Goal: Find specific page/section: Find specific page/section

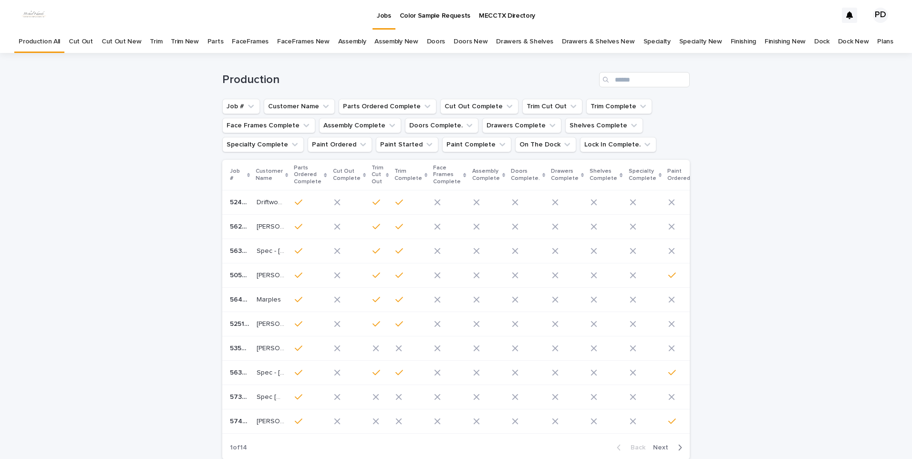
drag, startPoint x: 0, startPoint y: 0, endPoint x: 71, endPoint y: 357, distance: 364.0
click at [42, 382] on div "Loading... Saving… Loading... Saving… Production Job # Customer Name Parts Orde…" at bounding box center [456, 284] width 912 height 462
click at [388, 13] on p "Jobs" at bounding box center [384, 10] width 14 height 20
click at [64, 246] on div "Loading... Saving… Loading... Saving… Production Job # Customer Name Parts Orde…" at bounding box center [456, 284] width 912 height 462
click at [766, 311] on div "Loading... Saving… Loading... Saving… Production Job # Customer Name Parts Orde…" at bounding box center [456, 284] width 912 height 462
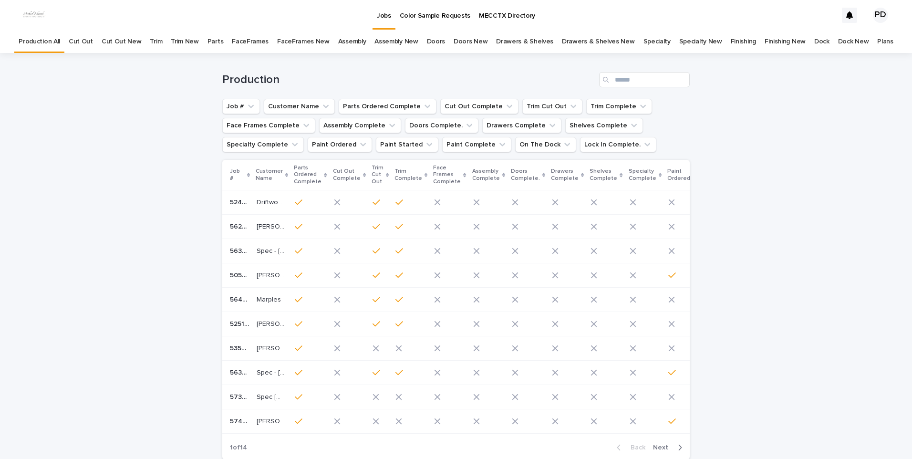
click at [781, 304] on div "Loading... Saving… Loading... Saving… Production Job # Customer Name Parts Orde…" at bounding box center [456, 284] width 912 height 462
click at [807, 202] on div "Loading... Saving… Loading... Saving… Production Job # Customer Name Parts Orde…" at bounding box center [456, 284] width 912 height 462
drag, startPoint x: 52, startPoint y: 249, endPoint x: 59, endPoint y: 251, distance: 7.5
click at [52, 249] on div "Loading... Saving… Loading... Saving… Production Job # Customer Name Parts Orde…" at bounding box center [456, 284] width 912 height 462
drag, startPoint x: 854, startPoint y: 293, endPoint x: 848, endPoint y: 288, distance: 7.4
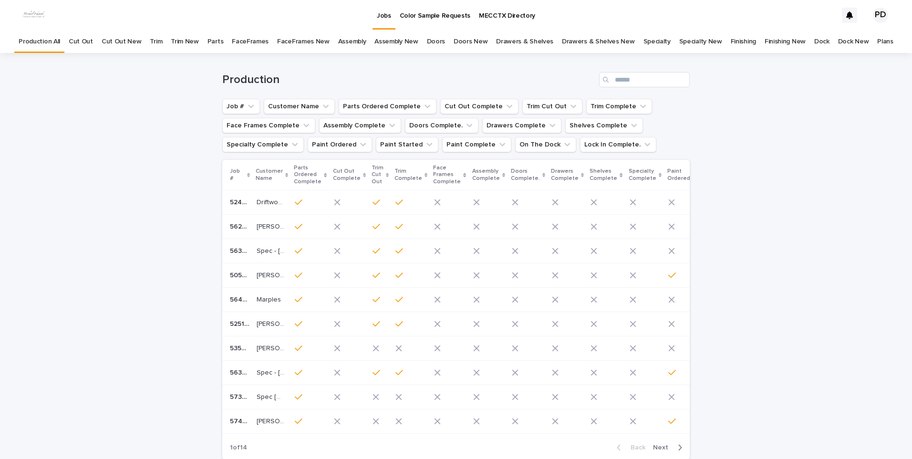
click at [853, 293] on div "Loading... Saving… Loading... Saving… Production Job # Customer Name Parts Orde…" at bounding box center [456, 284] width 912 height 462
drag, startPoint x: 110, startPoint y: 303, endPoint x: 109, endPoint y: 296, distance: 6.7
click at [110, 302] on div "Loading... Saving… Loading... Saving… Production Job # Customer Name Parts Orde…" at bounding box center [456, 284] width 912 height 462
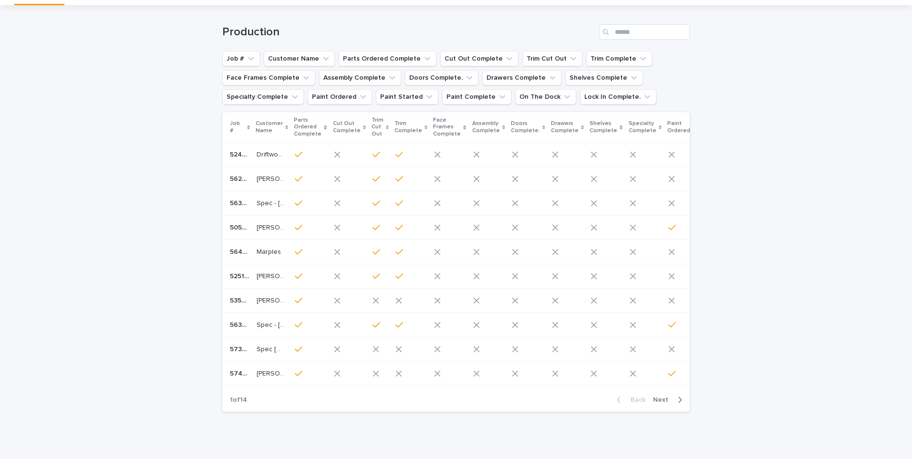
click at [793, 342] on div "Loading... Saving… Loading... Saving… Production Job # Customer Name Parts Orde…" at bounding box center [456, 236] width 912 height 462
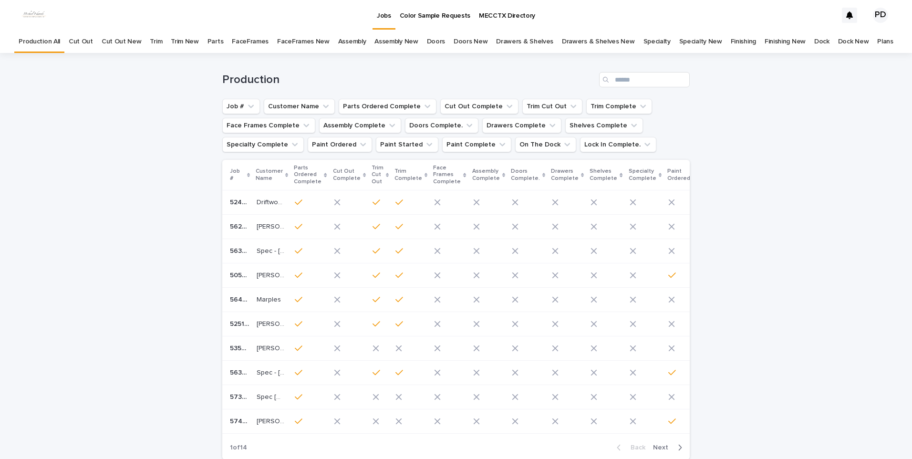
click at [119, 289] on div "Loading... Saving… Loading... Saving… Production Job # Customer Name Parts Orde…" at bounding box center [456, 284] width 912 height 462
click at [847, 323] on div "Loading... Saving… Loading... Saving… Production Job # Customer Name Parts Orde…" at bounding box center [456, 284] width 912 height 462
click at [811, 241] on div "Loading... Saving… Loading... Saving… Production Job # Customer Name Parts Orde…" at bounding box center [456, 284] width 912 height 462
click at [846, 400] on div "Loading... Saving… Loading... Saving… Production Job # Customer Name Parts Orde…" at bounding box center [456, 284] width 912 height 462
click at [71, 182] on div "Loading... Saving… Loading... Saving… Production Job # Customer Name Parts Orde…" at bounding box center [456, 284] width 912 height 462
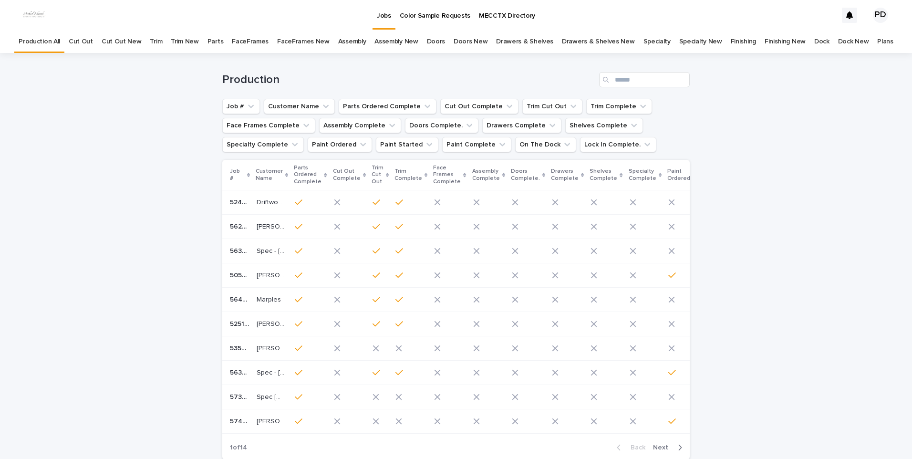
drag, startPoint x: 834, startPoint y: 203, endPoint x: 395, endPoint y: 44, distance: 467.1
click at [835, 193] on div "Loading... Saving… Loading... Saving… Production Job # Customer Name Parts Orde…" at bounding box center [456, 284] width 912 height 462
drag, startPoint x: 392, startPoint y: 22, endPoint x: 145, endPoint y: 274, distance: 353.0
click at [391, 22] on link "Jobs" at bounding box center [384, 14] width 23 height 28
click at [813, 322] on div "Loading... Saving… Loading... Saving… Production Job # Customer Name Parts Orde…" at bounding box center [456, 284] width 912 height 462
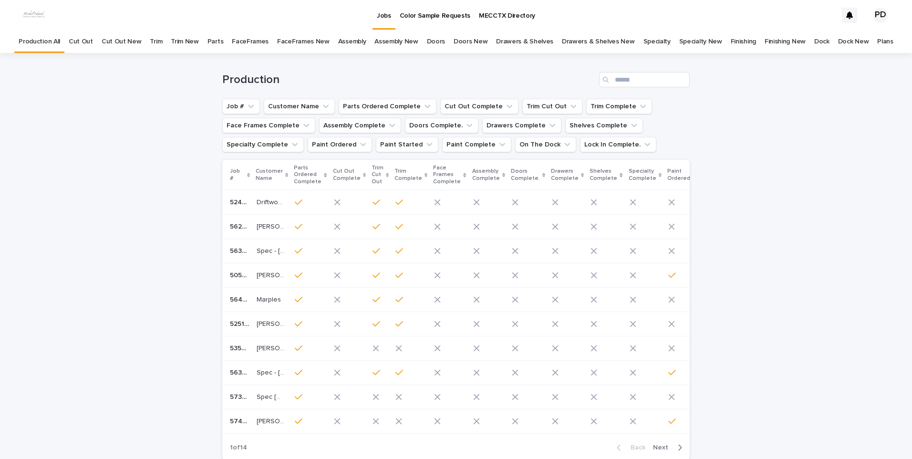
drag, startPoint x: 770, startPoint y: 351, endPoint x: 787, endPoint y: 364, distance: 21.6
click at [783, 359] on div "Loading... Saving… Loading... Saving… Production Job # Customer Name Parts Orde…" at bounding box center [456, 284] width 912 height 462
click at [772, 272] on div "Loading... Saving… Loading... Saving… Production Job # Customer Name Parts Orde…" at bounding box center [456, 284] width 912 height 462
drag, startPoint x: 849, startPoint y: 262, endPoint x: 837, endPoint y: 243, distance: 22.4
click at [848, 249] on div "Loading... Saving… Loading... Saving… Production Job # Customer Name Parts Orde…" at bounding box center [456, 284] width 912 height 462
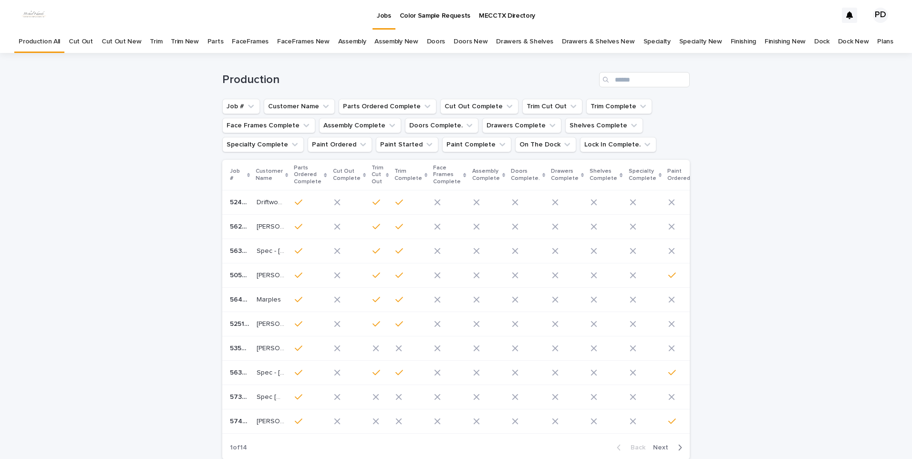
drag, startPoint x: 785, startPoint y: 347, endPoint x: 704, endPoint y: 310, distance: 88.2
click at [784, 346] on div "Loading... Saving… Loading... Saving… Production Job # Customer Name Parts Orde…" at bounding box center [456, 284] width 912 height 462
click at [72, 283] on div "Loading... Saving… Loading... Saving… Production Job # Customer Name Parts Orde…" at bounding box center [456, 284] width 912 height 462
click at [814, 304] on div "Loading... Saving… Loading... Saving… Production Job # Customer Name Parts Orde…" at bounding box center [456, 284] width 912 height 462
drag, startPoint x: 88, startPoint y: 392, endPoint x: 95, endPoint y: 381, distance: 13.5
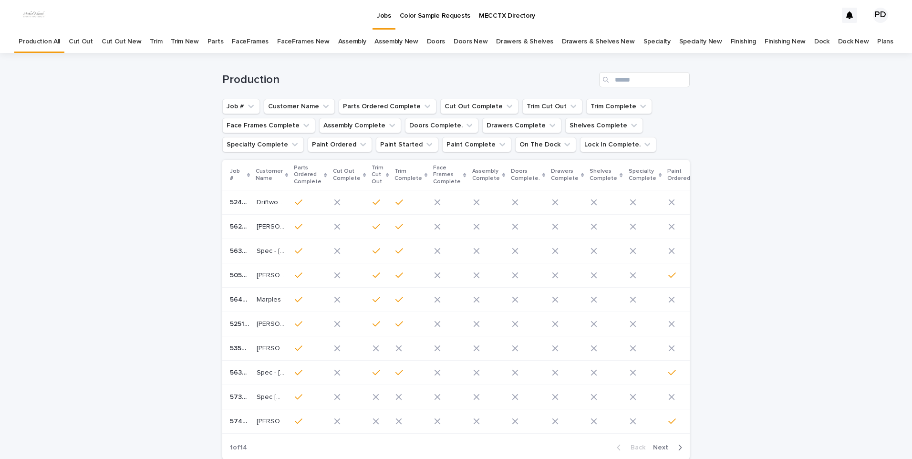
click at [94, 390] on div "Loading... Saving… Loading... Saving… Production Job # Customer Name Parts Orde…" at bounding box center [456, 284] width 912 height 462
click at [790, 328] on div "Loading... Saving… Loading... Saving… Production Job # Customer Name Parts Orde…" at bounding box center [456, 284] width 912 height 462
drag, startPoint x: 127, startPoint y: 361, endPoint x: 50, endPoint y: 346, distance: 78.2
click at [123, 362] on div "Loading... Saving… Loading... Saving… Production Job # Customer Name Parts Orde…" at bounding box center [456, 284] width 912 height 462
click at [772, 237] on div "Loading... Saving… Loading... Saving… Production Job # Customer Name Parts Orde…" at bounding box center [456, 284] width 912 height 462
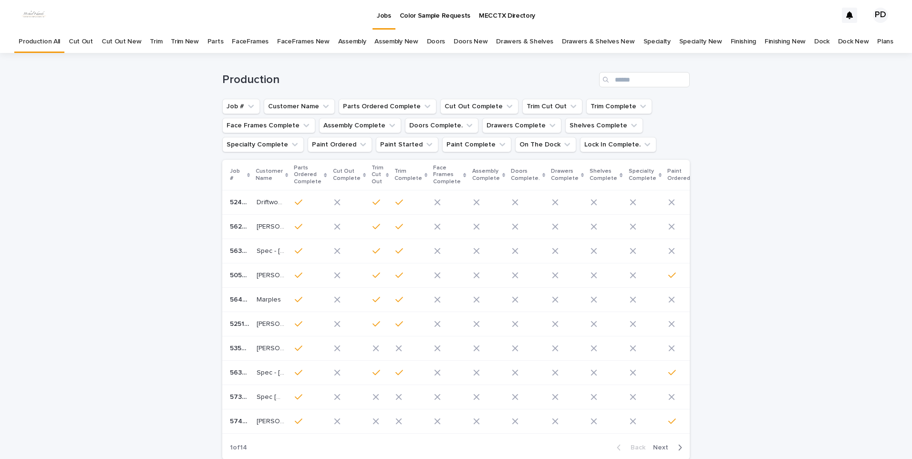
click at [39, 255] on div "Loading... Saving… Loading... Saving… Production Job # Customer Name Parts Orde…" at bounding box center [456, 284] width 912 height 462
drag, startPoint x: 848, startPoint y: 345, endPoint x: 846, endPoint y: 333, distance: 11.5
click at [848, 344] on div "Loading... Saving… Loading... Saving… Production Job # Customer Name Parts Orde…" at bounding box center [456, 284] width 912 height 462
click at [853, 320] on div "Loading... Saving… Loading... Saving… Production Job # Customer Name Parts Orde…" at bounding box center [456, 284] width 912 height 462
click at [151, 296] on div "Loading... Saving… Loading... Saving… Production Job # Customer Name Parts Orde…" at bounding box center [456, 284] width 912 height 462
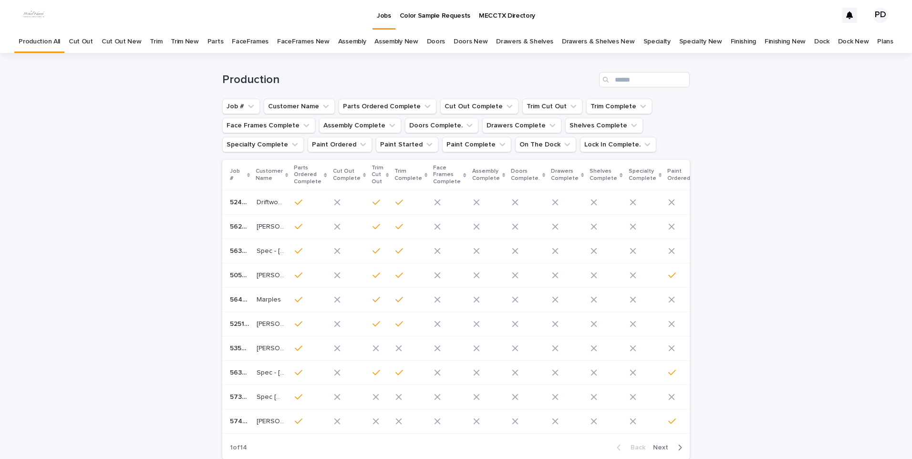
click at [782, 340] on div "Loading... Saving… Loading... Saving… Production Job # Customer Name Parts Orde…" at bounding box center [456, 284] width 912 height 462
click at [94, 303] on div "Loading... Saving… Loading... Saving… Production Job # Customer Name Parts Orde…" at bounding box center [456, 284] width 912 height 462
click at [806, 228] on div "Loading... Saving… Loading... Saving… Production Job # Customer Name Parts Orde…" at bounding box center [456, 284] width 912 height 462
drag, startPoint x: 383, startPoint y: 21, endPoint x: 847, endPoint y: 233, distance: 510.4
click at [383, 21] on link "Jobs" at bounding box center [384, 14] width 23 height 28
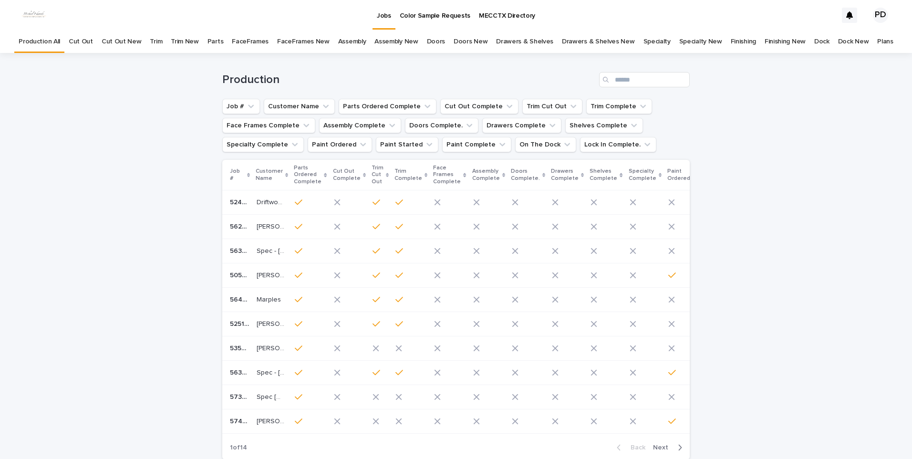
drag, startPoint x: 840, startPoint y: 240, endPoint x: 847, endPoint y: 229, distance: 13.3
click at [839, 239] on div "Loading... Saving… Loading... Saving… Production Job # Customer Name Parts Orde…" at bounding box center [456, 284] width 912 height 462
click at [806, 191] on div "Loading... Saving… Loading... Saving… Production Job # Customer Name Parts Orde…" at bounding box center [456, 284] width 912 height 462
